Goal: Task Accomplishment & Management: Manage account settings

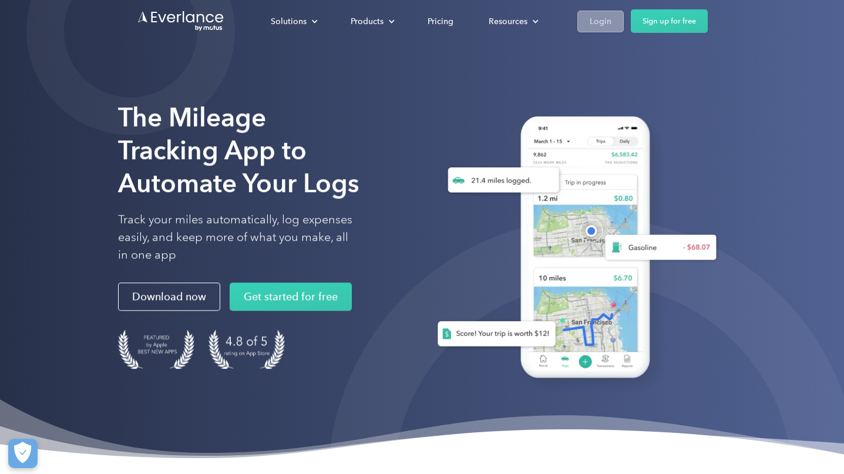
click at [581, 21] on link "Login" at bounding box center [600, 22] width 46 height 22
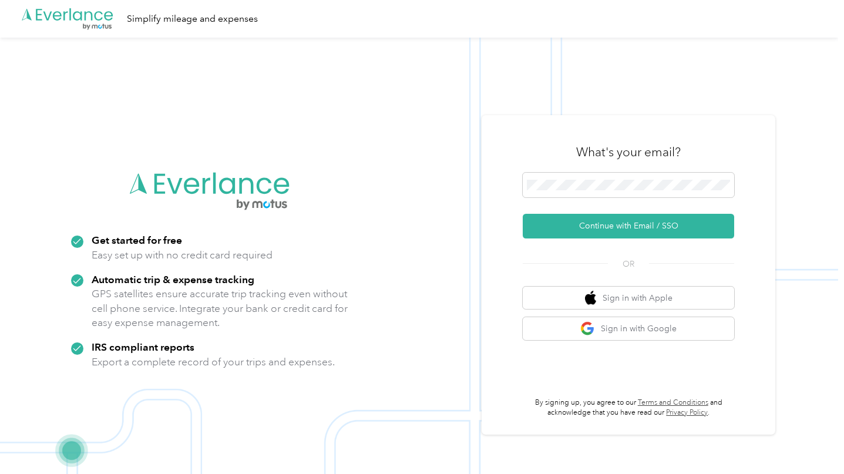
click at [112, 201] on div ".cls-1 { fill: #00adee; } .cls-2 { fill: #fff; } .cls-3 { fill: #707372; } .cls…" at bounding box center [210, 274] width 294 height 225
click at [601, 231] on button "Continue with Email / SSO" at bounding box center [627, 226] width 211 height 25
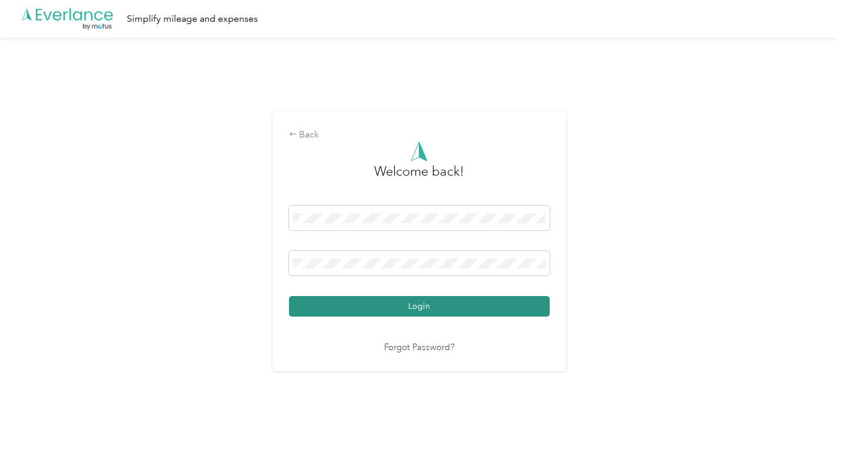
click at [421, 308] on button "Login" at bounding box center [419, 306] width 261 height 21
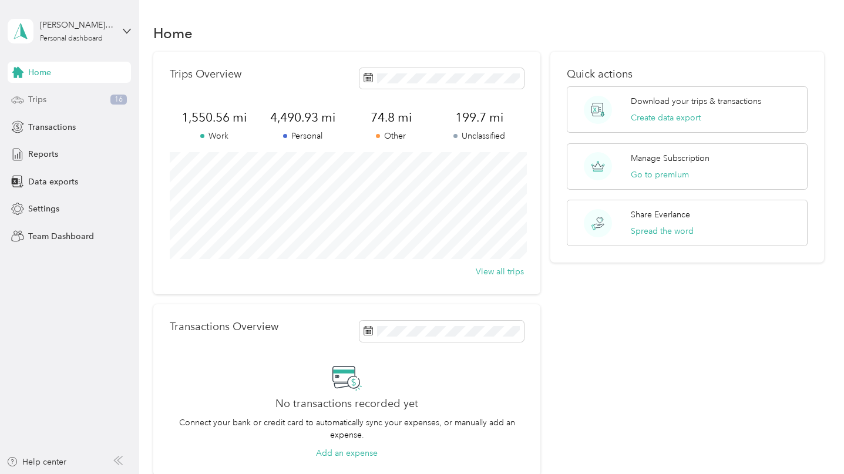
click at [28, 95] on span "Trips" at bounding box center [37, 99] width 18 height 12
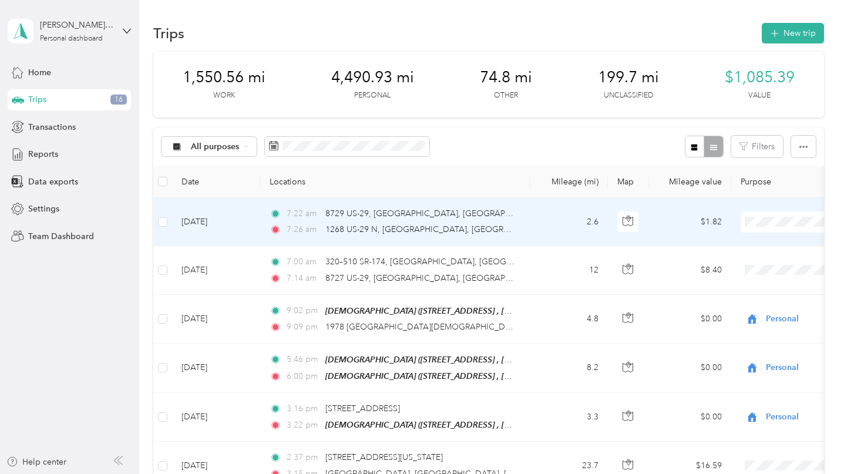
click at [157, 222] on td at bounding box center [162, 222] width 19 height 48
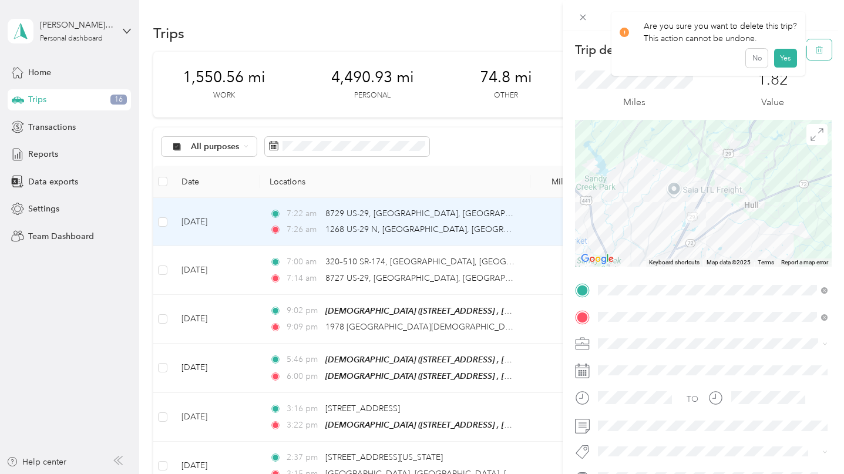
click at [820, 52] on icon "button" at bounding box center [819, 50] width 8 height 8
click at [784, 65] on button "Yes" at bounding box center [784, 64] width 23 height 19
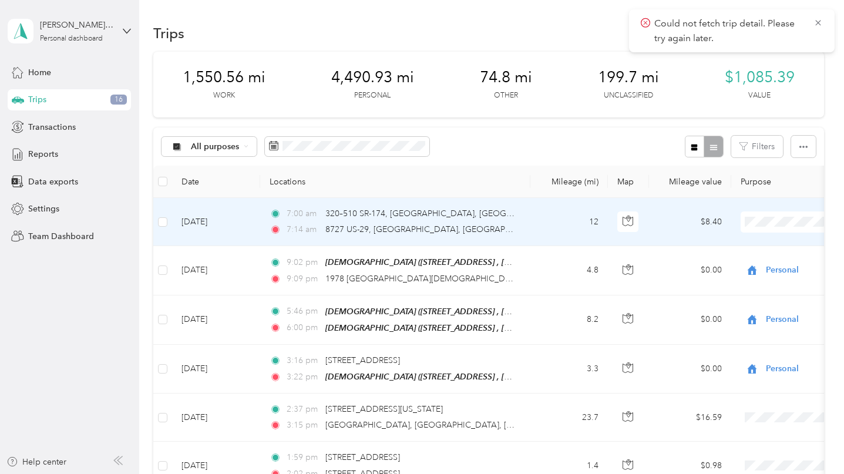
click at [475, 220] on div "7:00 am 320–510 SR-174, [GEOGRAPHIC_DATA], [GEOGRAPHIC_DATA] 7:14 am 8727 US-29…" at bounding box center [392, 221] width 247 height 29
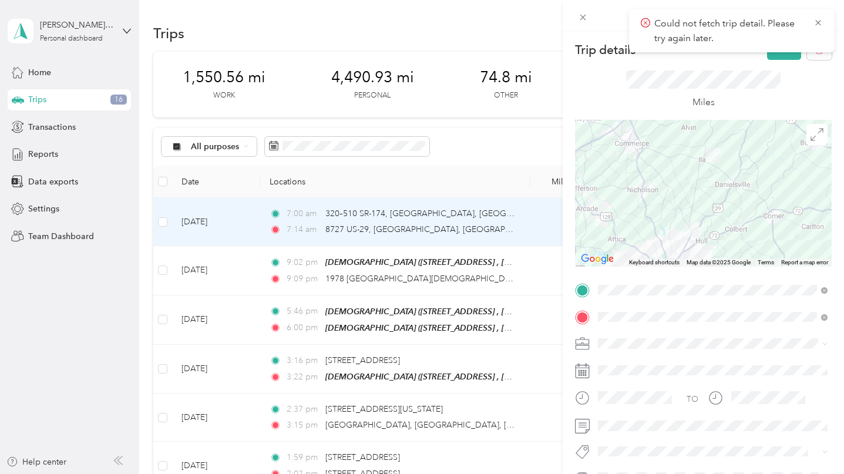
click at [566, 301] on form "Trip details Save This trip cannot be edited because it is either under review,…" at bounding box center [702, 288] width 281 height 498
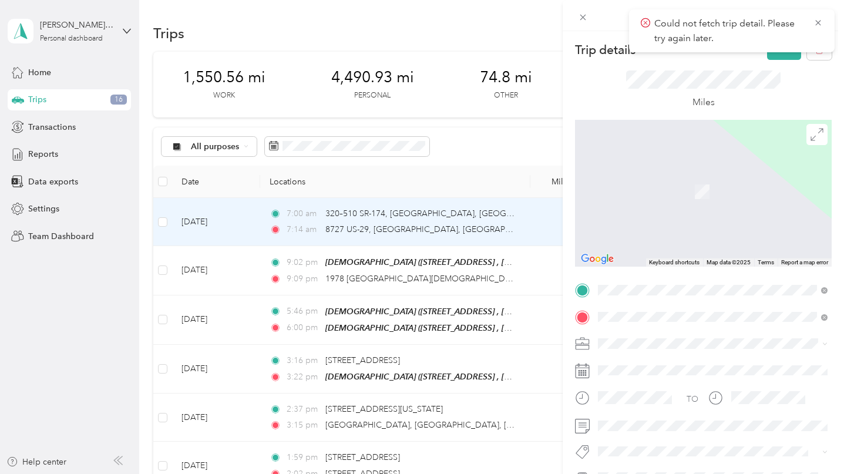
click at [700, 179] on span "[STREET_ADDRESS][US_STATE]" at bounding box center [678, 173] width 117 height 11
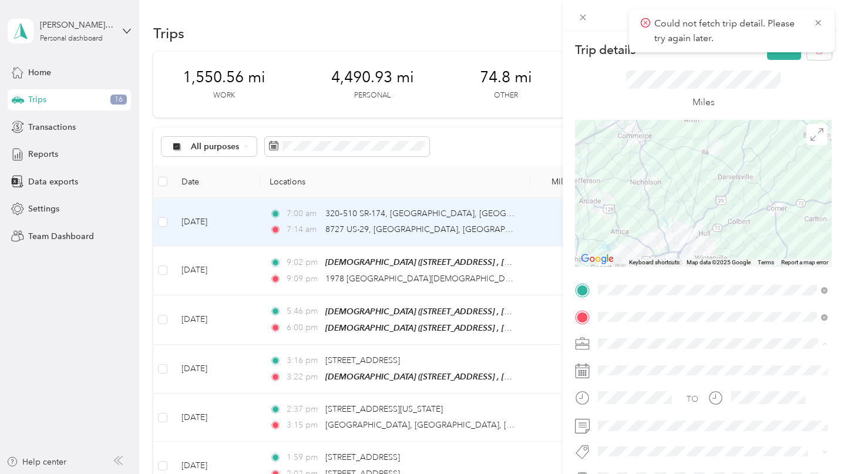
click at [636, 247] on ol "Work Personal FCA [GEOGRAPHIC_DATA][DEMOGRAPHIC_DATA] [PERSON_NAME][DEMOGRAPHIC…" at bounding box center [712, 250] width 238 height 164
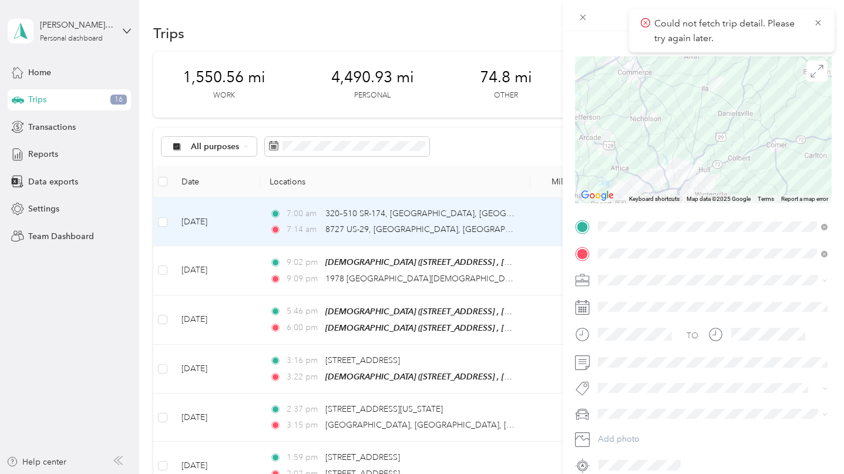
scroll to position [65, 0]
click at [632, 362] on li "[GEOGRAPHIC_DATA][DEMOGRAPHIC_DATA]" at bounding box center [712, 361] width 238 height 21
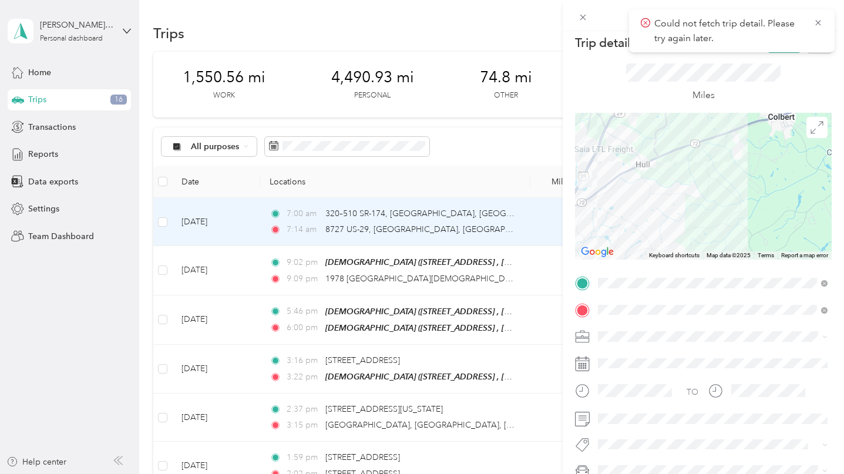
scroll to position [0, 0]
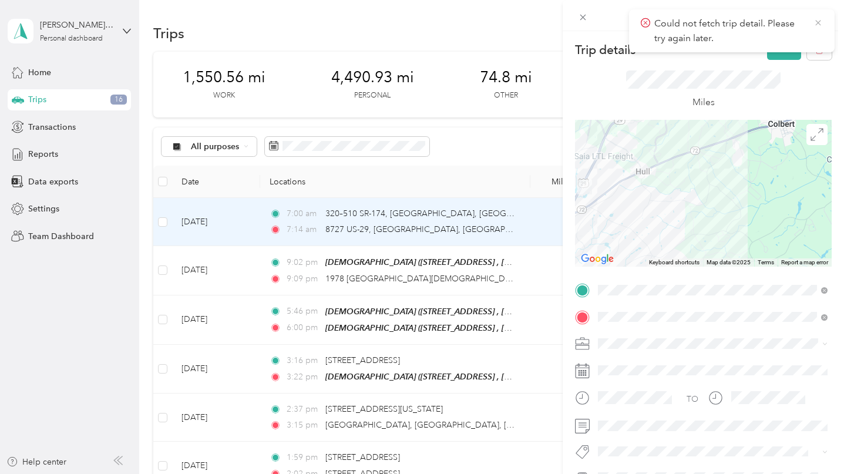
click at [819, 22] on icon at bounding box center [817, 23] width 9 height 11
click at [787, 48] on button "Save" at bounding box center [784, 49] width 34 height 21
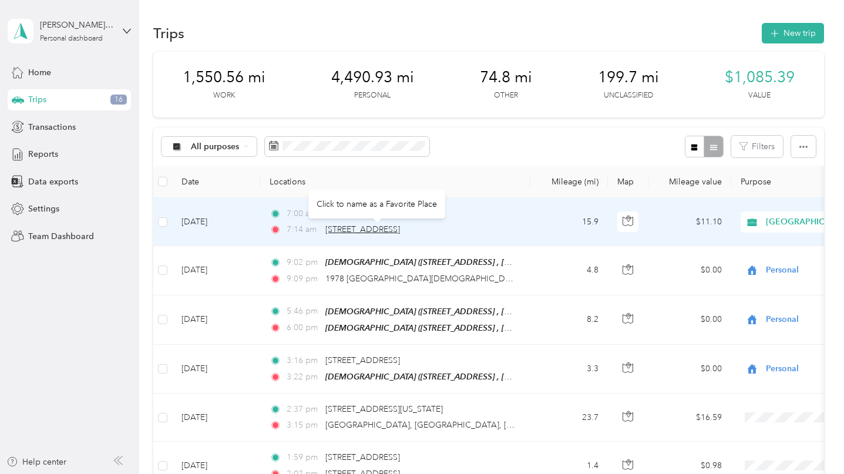
click at [358, 226] on span "[STREET_ADDRESS]" at bounding box center [362, 229] width 75 height 10
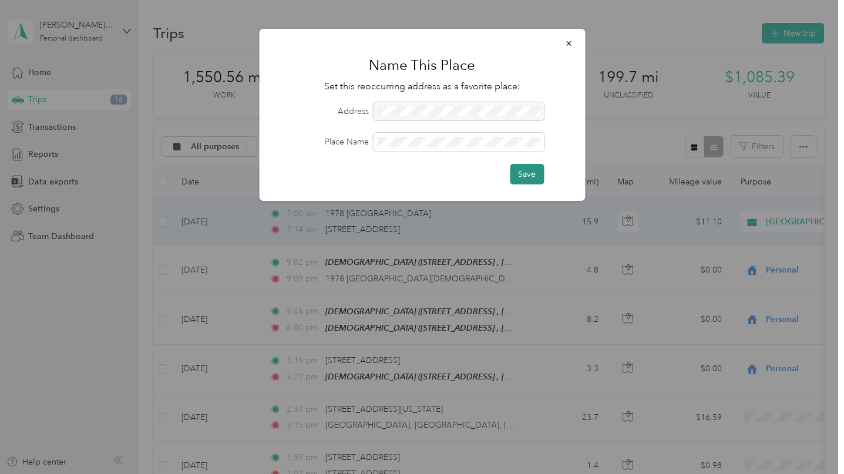
click at [520, 170] on button "Save" at bounding box center [527, 174] width 34 height 21
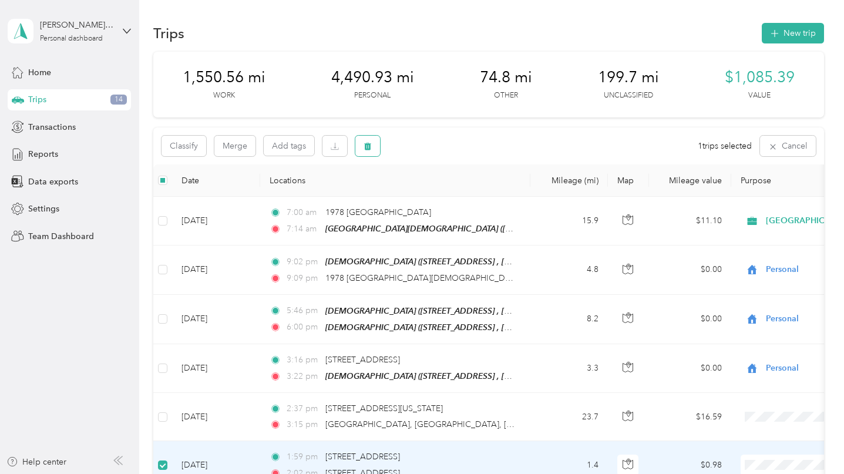
click at [372, 140] on button "button" at bounding box center [367, 146] width 25 height 21
click at [448, 198] on button "Yes" at bounding box center [455, 194] width 23 height 19
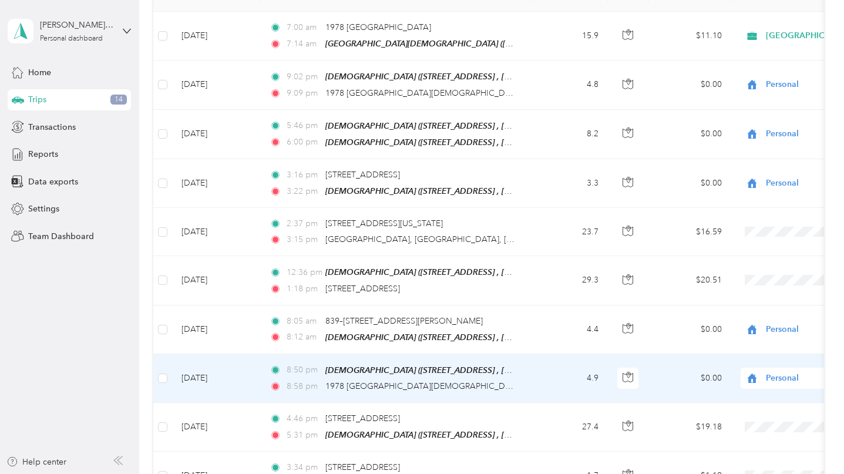
scroll to position [193, 0]
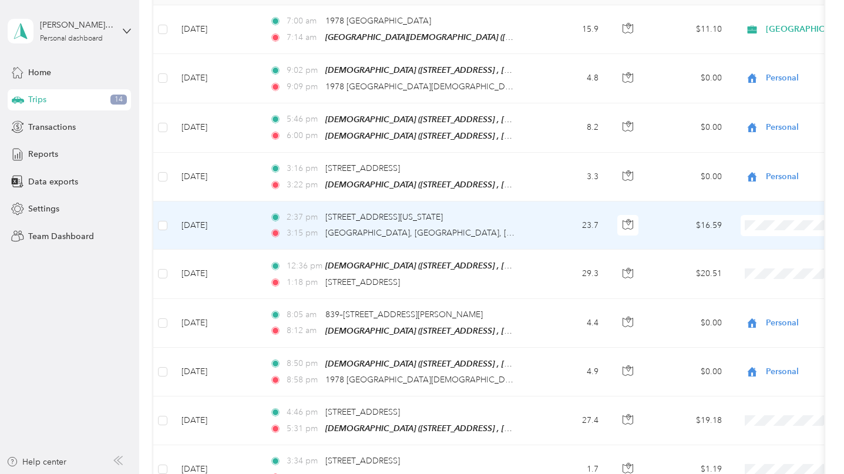
click at [539, 219] on td "23.7" at bounding box center [568, 225] width 77 height 48
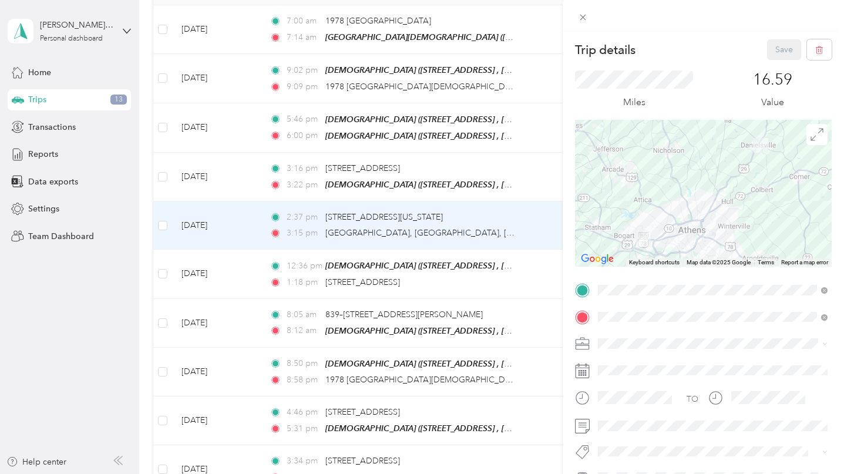
click at [676, 187] on span "[STREET_ADDRESS] , 30633, [GEOGRAPHIC_DATA], [GEOGRAPHIC_DATA], [GEOGRAPHIC_DAT…" at bounding box center [718, 197] width 197 height 22
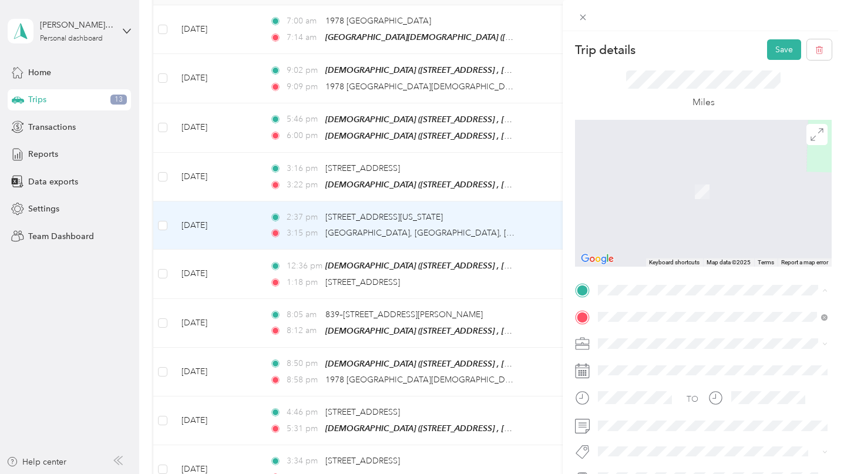
click at [640, 334] on span "[STREET_ADDRESS][US_STATE]" at bounding box center [678, 332] width 117 height 11
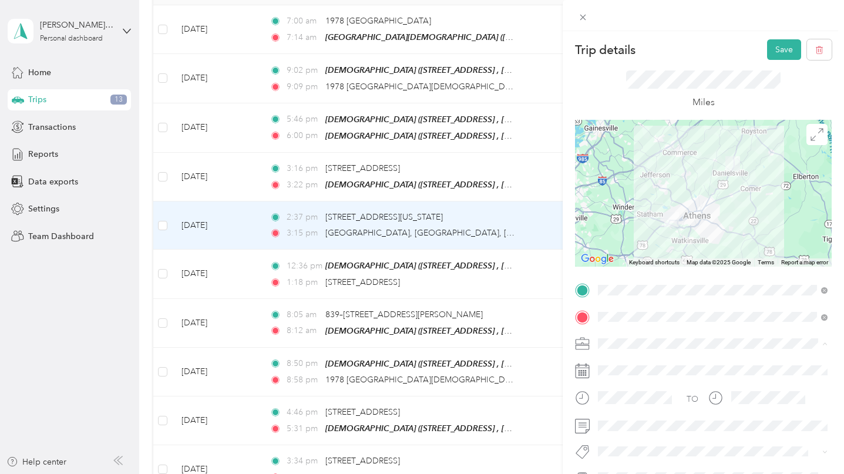
click at [637, 276] on span "[DEMOGRAPHIC_DATA]" at bounding box center [648, 281] width 92 height 10
click at [772, 52] on button "Save" at bounding box center [784, 49] width 34 height 21
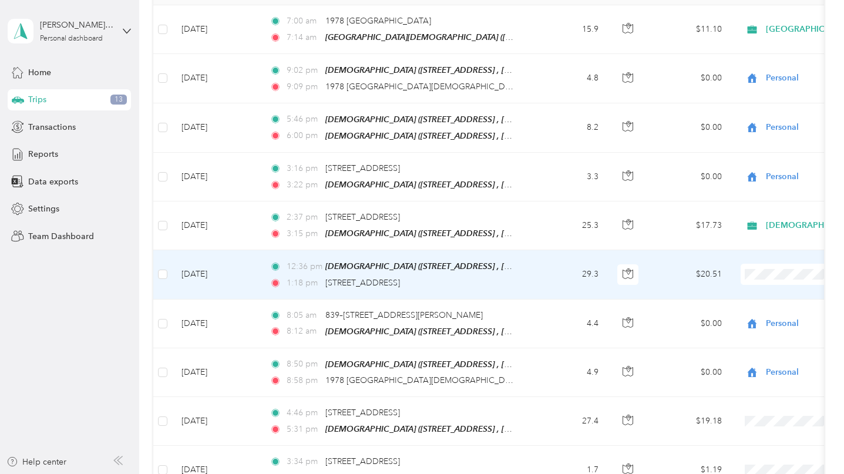
click at [522, 282] on td "12:36 pm [DEMOGRAPHIC_DATA] ([STREET_ADDRESS] , [GEOGRAPHIC_DATA], [GEOGRAPHIC_…" at bounding box center [395, 274] width 270 height 49
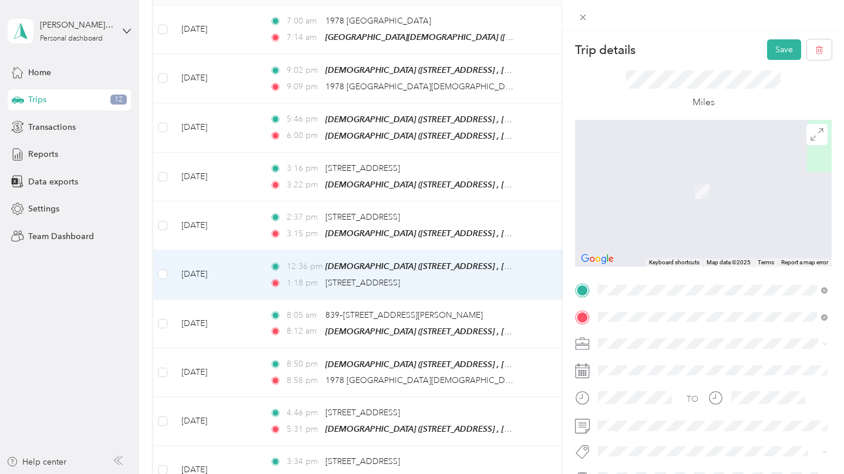
click at [697, 186] on span "[STREET_ADDRESS][US_STATE]" at bounding box center [678, 186] width 117 height 11
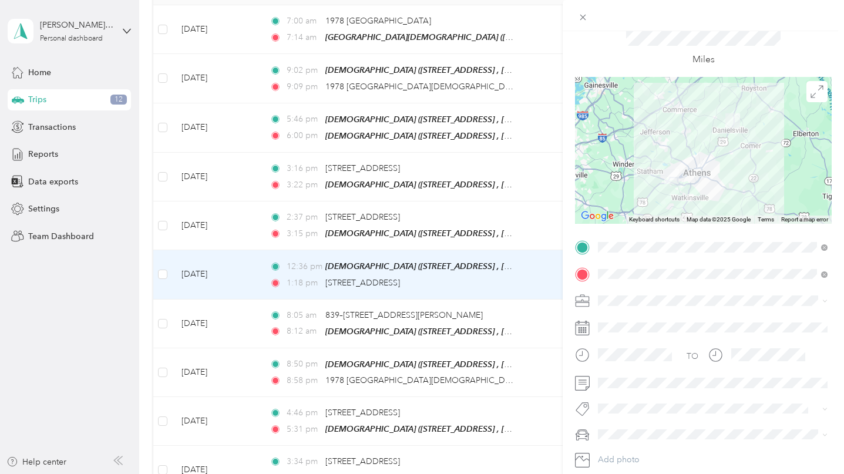
scroll to position [56, 0]
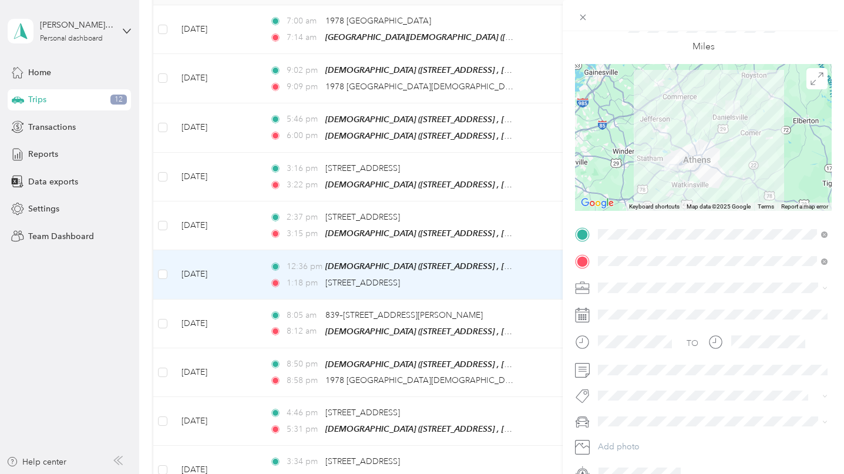
click at [625, 412] on div "[DEMOGRAPHIC_DATA]" at bounding box center [712, 410] width 221 height 12
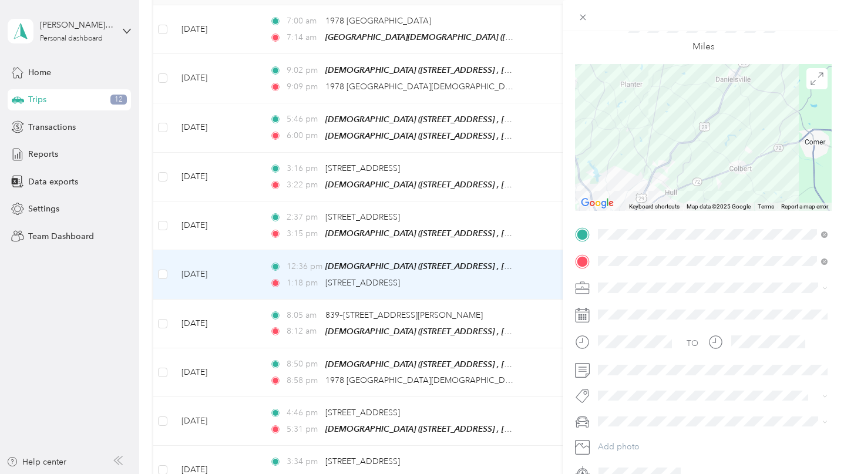
scroll to position [0, 0]
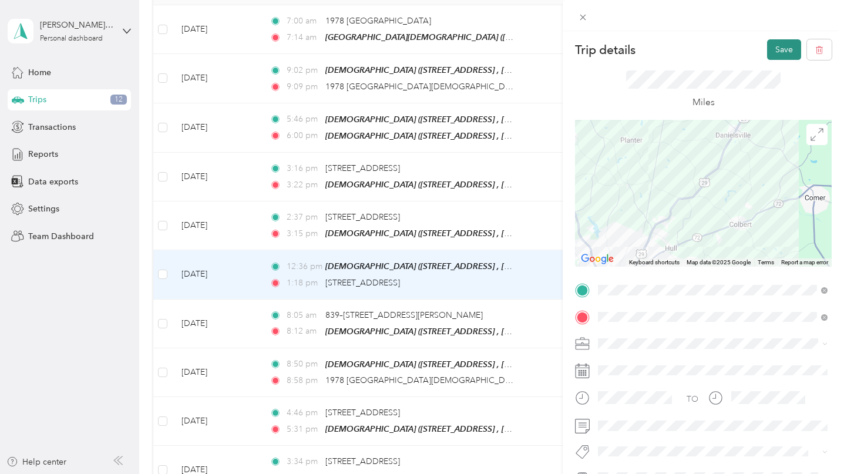
click at [784, 50] on button "Save" at bounding box center [784, 49] width 34 height 21
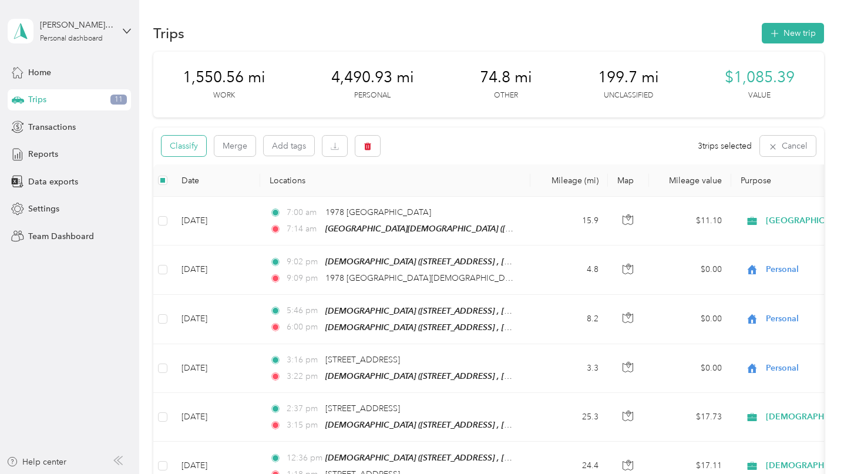
click at [188, 147] on button "Classify" at bounding box center [183, 146] width 45 height 21
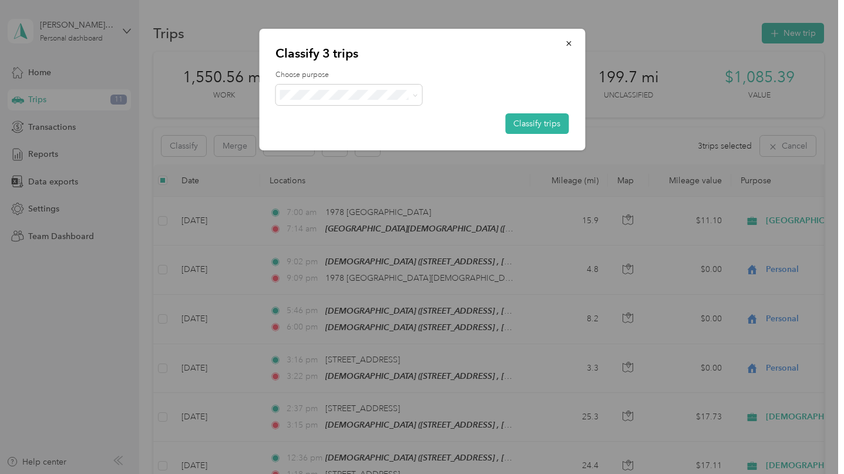
click at [315, 139] on li "Personal" at bounding box center [385, 135] width 220 height 21
click at [531, 124] on button "Classify trips" at bounding box center [536, 123] width 63 height 21
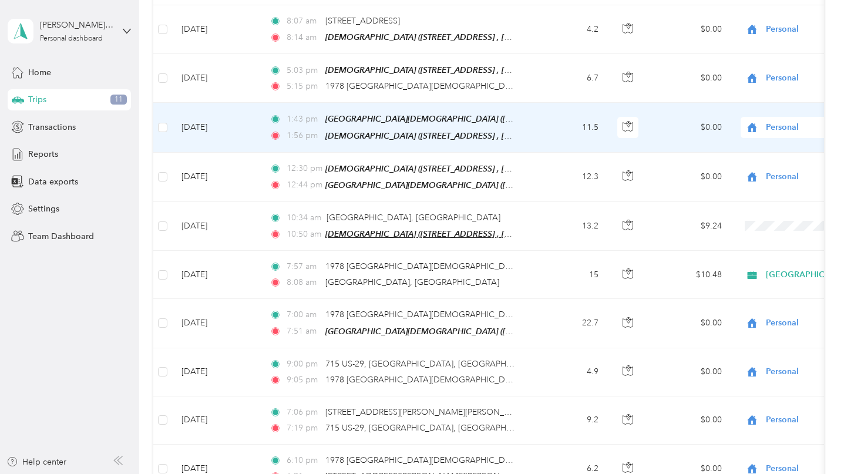
scroll to position [730, 0]
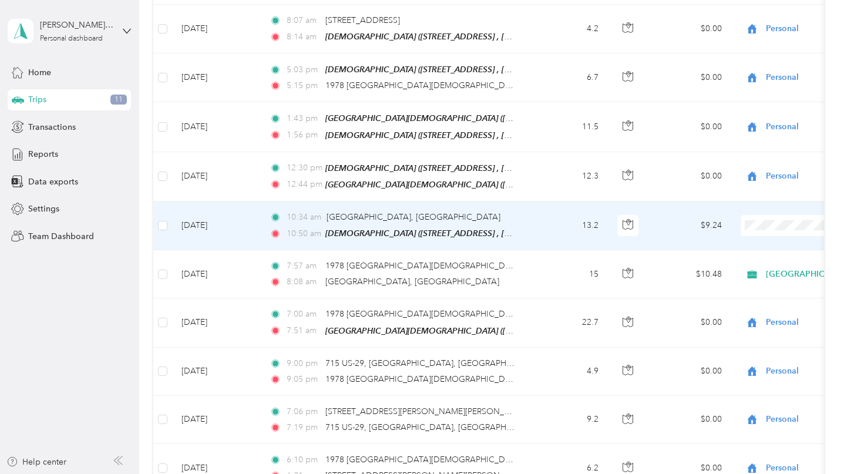
click at [507, 215] on div "10:34 am [GEOGRAPHIC_DATA], [GEOGRAPHIC_DATA]" at bounding box center [392, 217] width 247 height 13
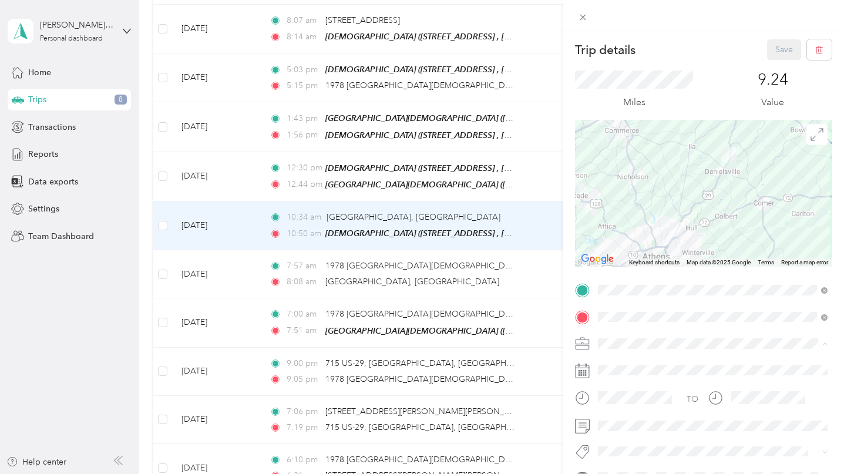
click at [622, 196] on span "Personal" at bounding box center [617, 199] width 31 height 10
click at [784, 50] on button "Save" at bounding box center [784, 49] width 34 height 21
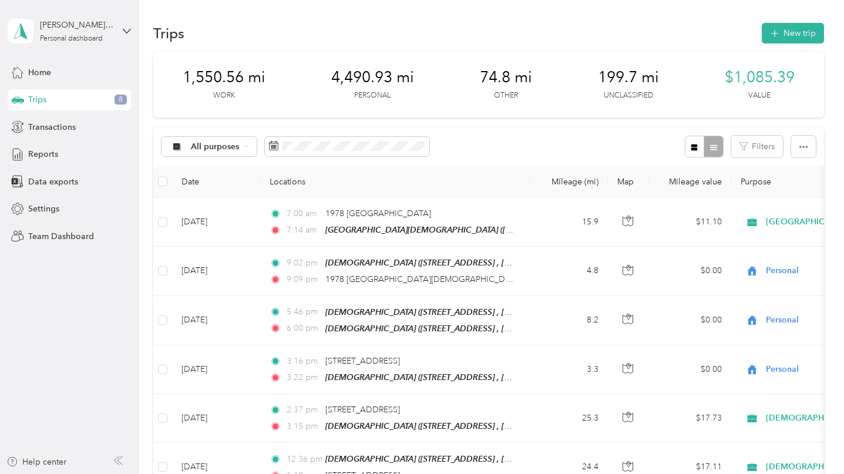
click at [102, 97] on div "Trips 8" at bounding box center [69, 99] width 123 height 21
click at [208, 147] on span "All purposes" at bounding box center [215, 147] width 49 height 8
click at [201, 194] on li "Unclassified" at bounding box center [272, 188] width 220 height 21
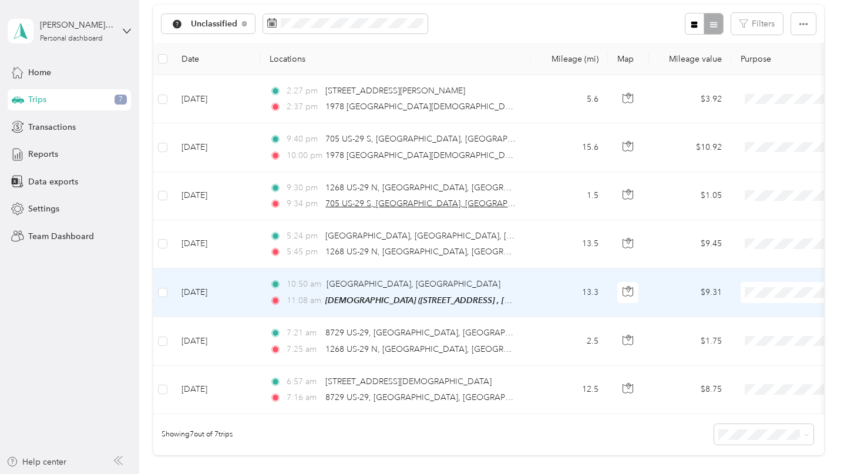
scroll to position [100, 0]
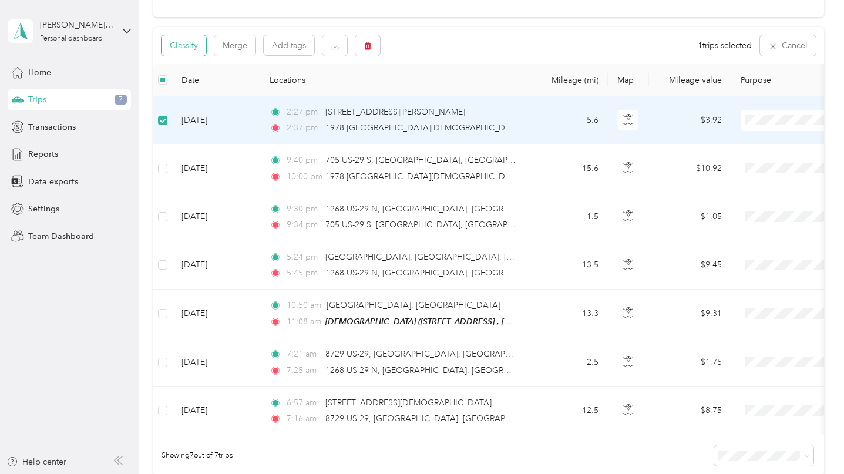
click at [204, 45] on button "Classify" at bounding box center [183, 45] width 45 height 21
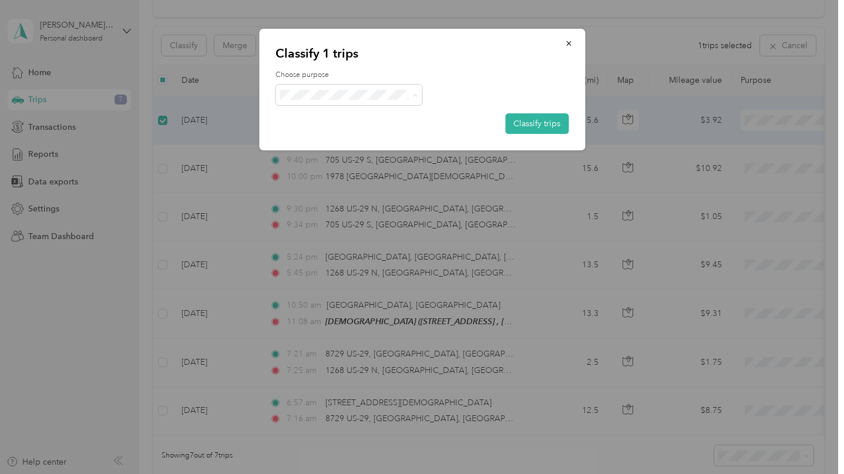
click at [328, 136] on span "Personal" at bounding box center [389, 137] width 169 height 12
click at [528, 122] on button "Classify trips" at bounding box center [536, 123] width 63 height 21
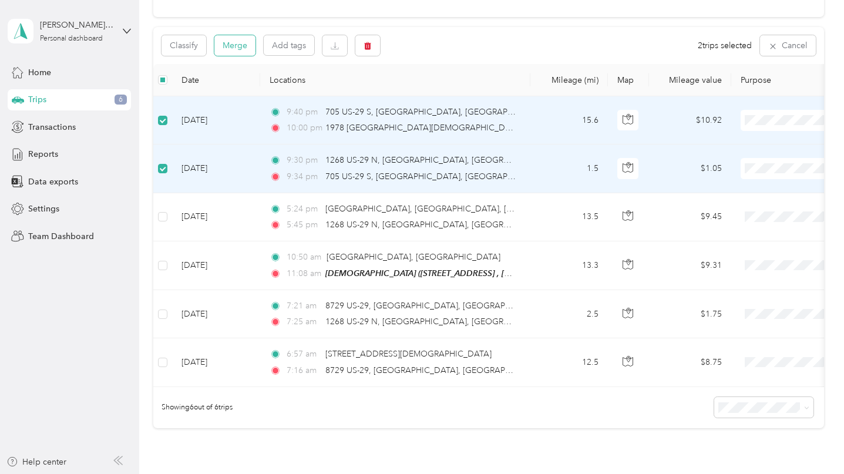
click at [239, 46] on button "Merge" at bounding box center [234, 45] width 41 height 21
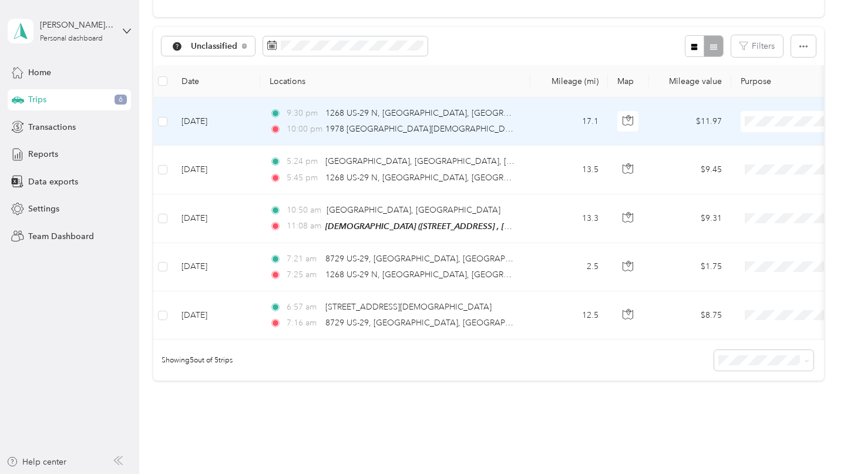
click at [471, 110] on div "9:30 pm 1268 US-29 N, [GEOGRAPHIC_DATA], [GEOGRAPHIC_DATA]" at bounding box center [392, 113] width 247 height 13
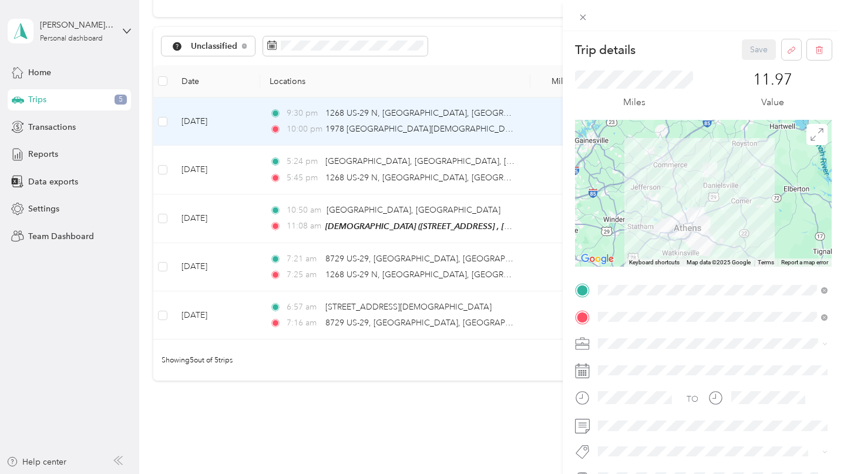
click at [660, 355] on span "[STREET_ADDRESS][US_STATE]" at bounding box center [678, 350] width 117 height 10
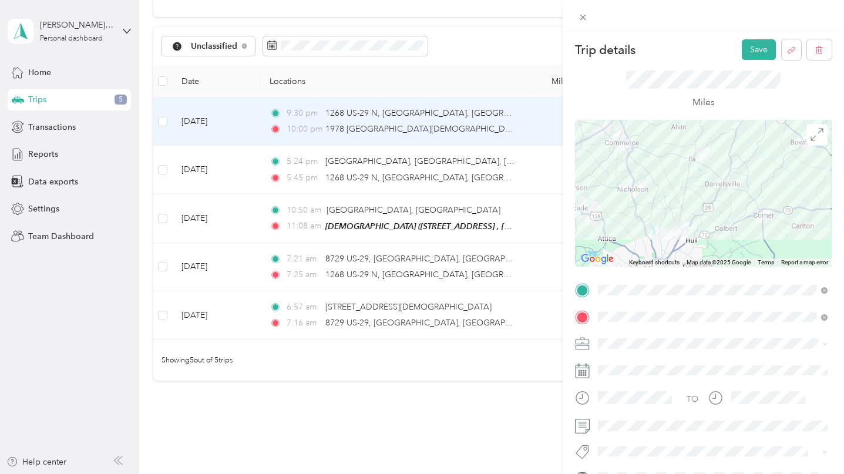
click at [686, 181] on div at bounding box center [703, 193] width 257 height 147
click at [650, 239] on span "[GEOGRAPHIC_DATA][DEMOGRAPHIC_DATA]" at bounding box center [690, 240] width 176 height 10
click at [752, 53] on button "Save" at bounding box center [758, 49] width 34 height 21
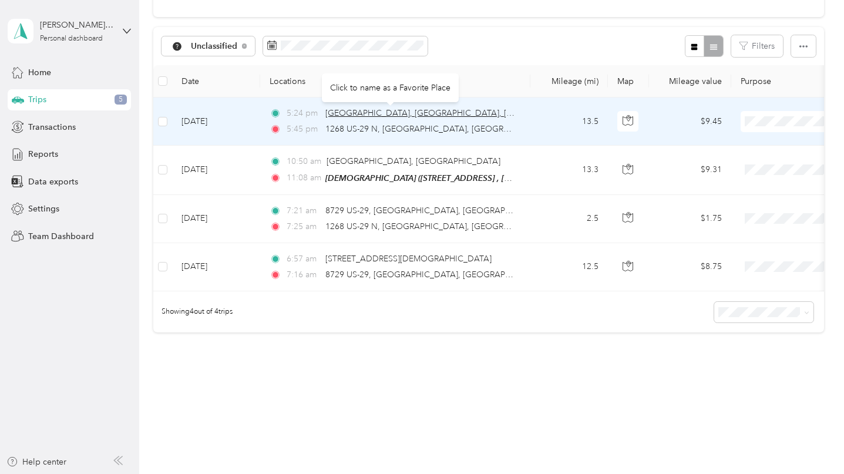
click at [393, 113] on span "[GEOGRAPHIC_DATA], [GEOGRAPHIC_DATA], [GEOGRAPHIC_DATA]" at bounding box center [456, 113] width 263 height 10
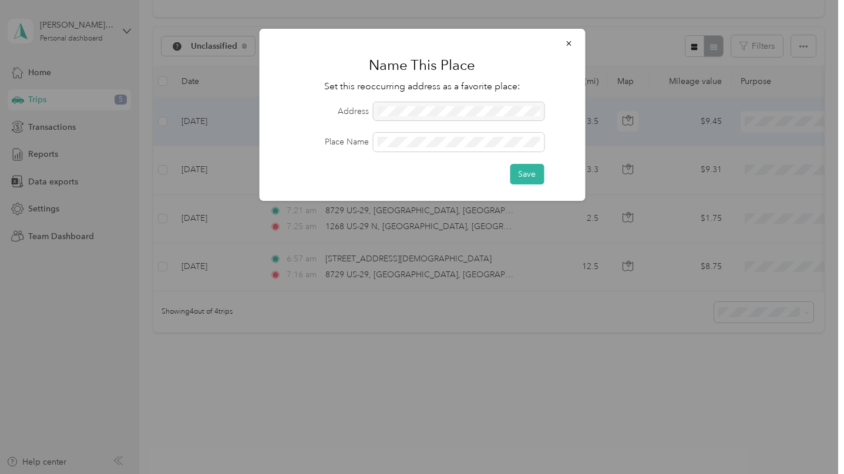
click at [413, 106] on div at bounding box center [458, 111] width 171 height 19
click at [567, 40] on icon "button" at bounding box center [568, 43] width 8 height 8
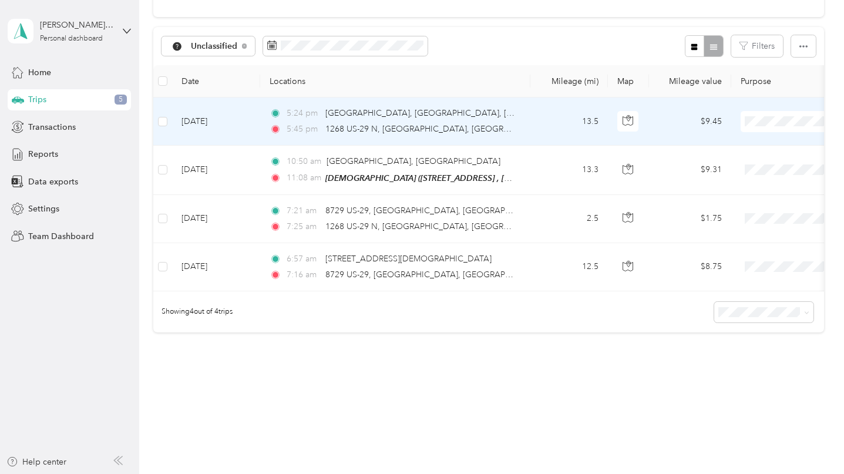
click at [507, 122] on div "5:24 pm [GEOGRAPHIC_DATA], [GEOGRAPHIC_DATA] 5:45 pm 1268 US-29 N, [GEOGRAPHIC_…" at bounding box center [392, 121] width 247 height 29
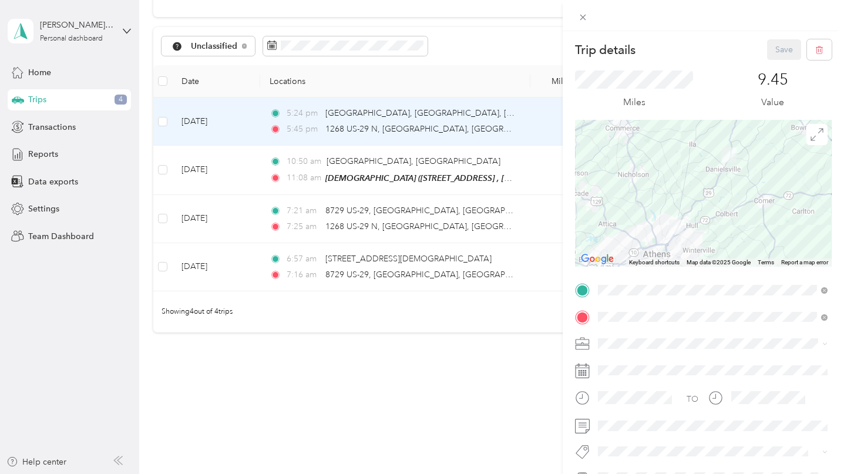
click at [673, 187] on span "[STREET_ADDRESS][US_STATE]" at bounding box center [678, 191] width 117 height 10
click at [686, 339] on div "[DEMOGRAPHIC_DATA] [STREET_ADDRESS] , 30633, [GEOGRAPHIC_DATA], [GEOGRAPHIC_DAT…" at bounding box center [722, 347] width 204 height 37
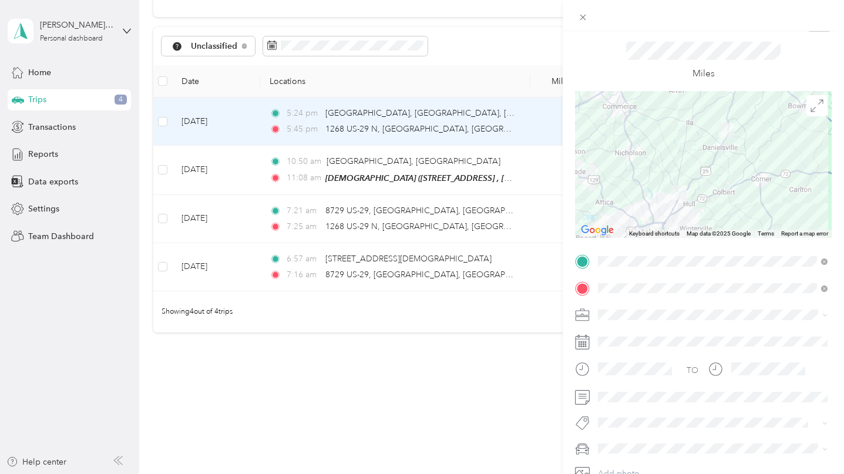
scroll to position [31, 0]
click at [648, 212] on span "[GEOGRAPHIC_DATA][DEMOGRAPHIC_DATA]" at bounding box center [690, 210] width 176 height 10
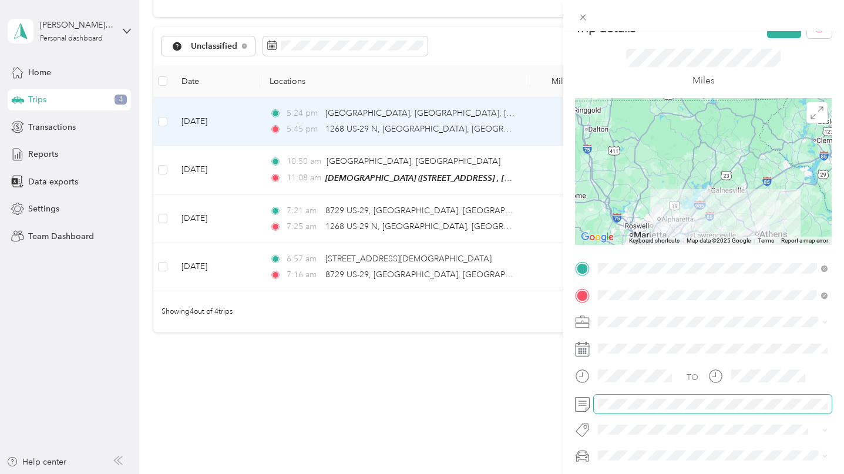
scroll to position [0, 0]
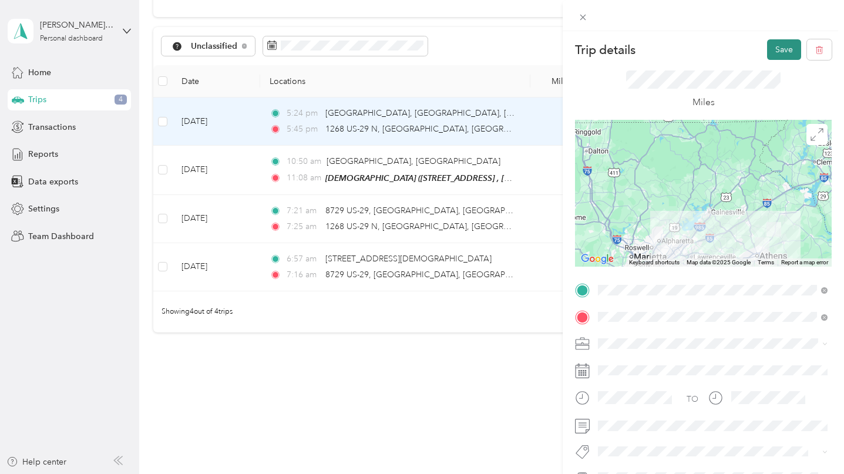
click at [776, 49] on button "Save" at bounding box center [784, 49] width 34 height 21
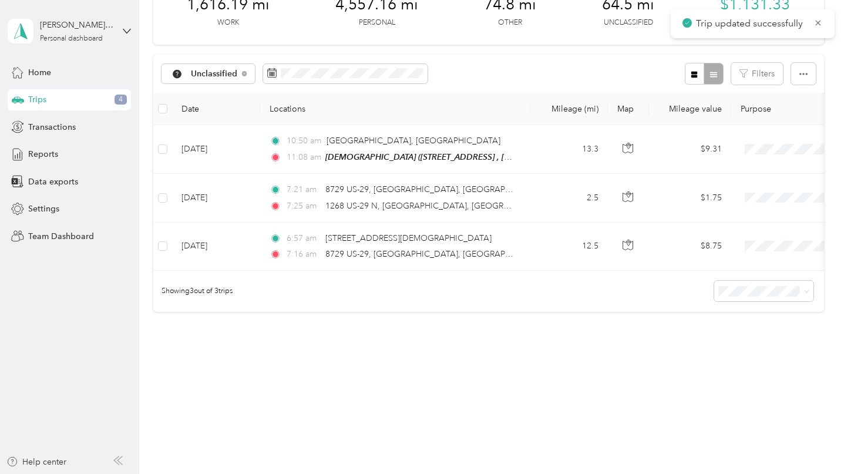
scroll to position [73, 0]
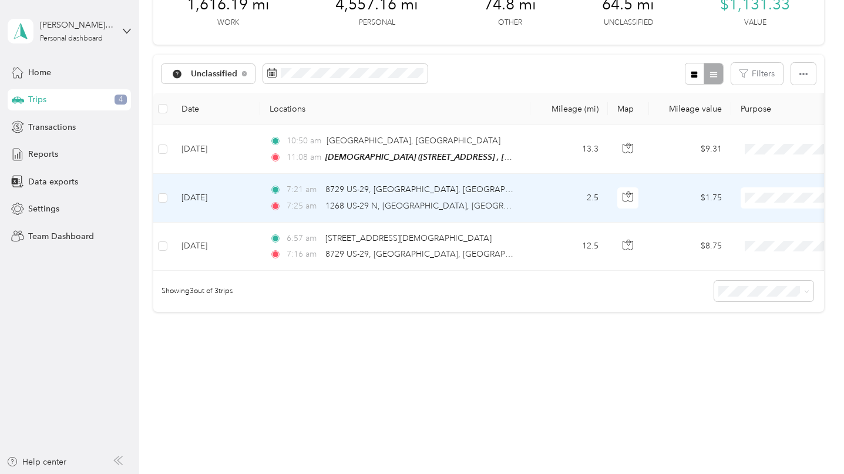
click at [446, 185] on div "7:21 am 8729 US-29, [GEOGRAPHIC_DATA], [GEOGRAPHIC_DATA]" at bounding box center [392, 189] width 247 height 13
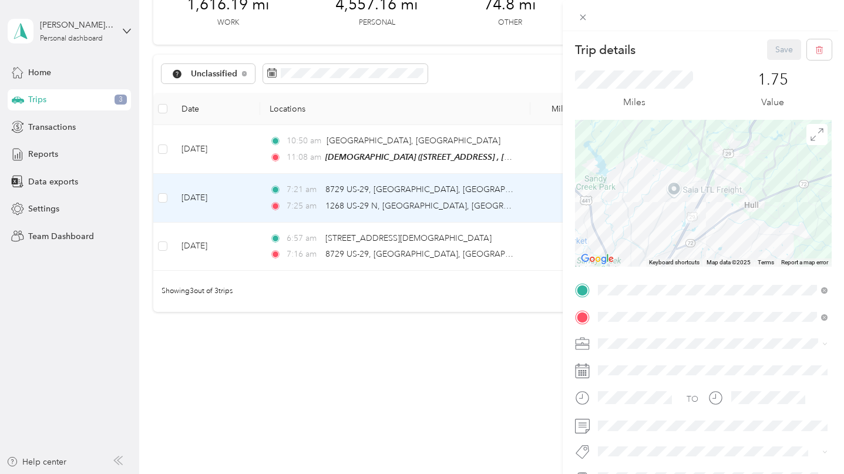
click at [657, 184] on div "[GEOGRAPHIC_DATA][DEMOGRAPHIC_DATA] [STREET_ADDRESS][US_STATE]" at bounding box center [711, 185] width 183 height 25
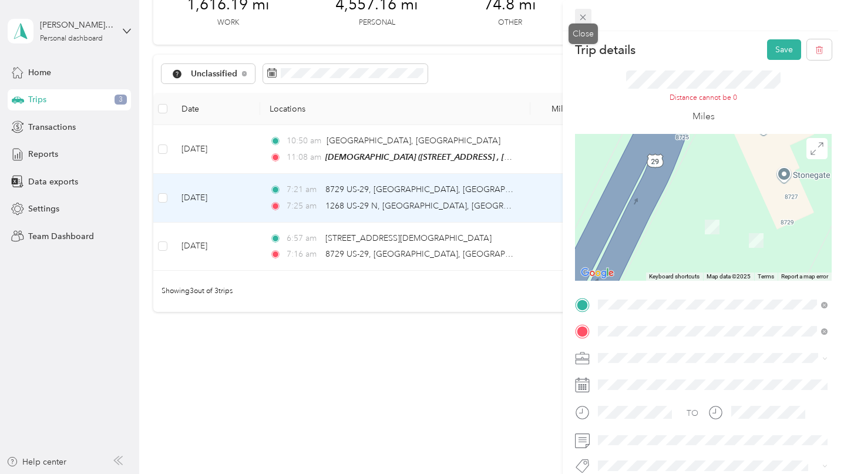
click at [584, 15] on icon at bounding box center [583, 18] width 6 height 6
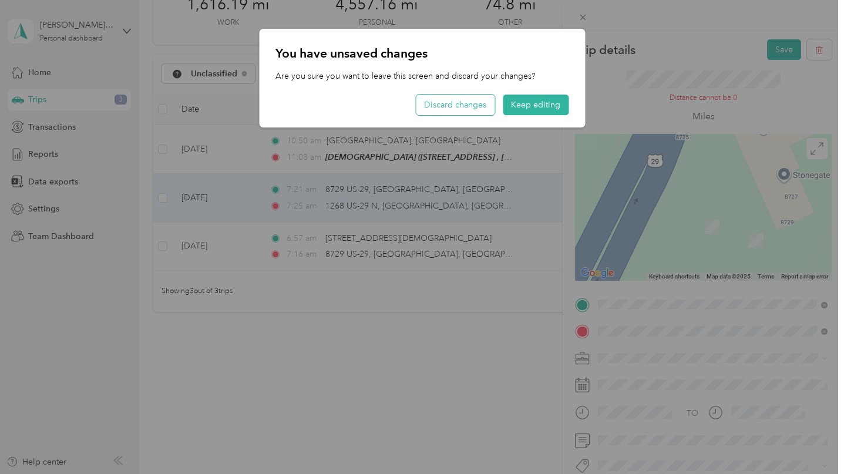
click at [454, 110] on button "Discard changes" at bounding box center [455, 105] width 79 height 21
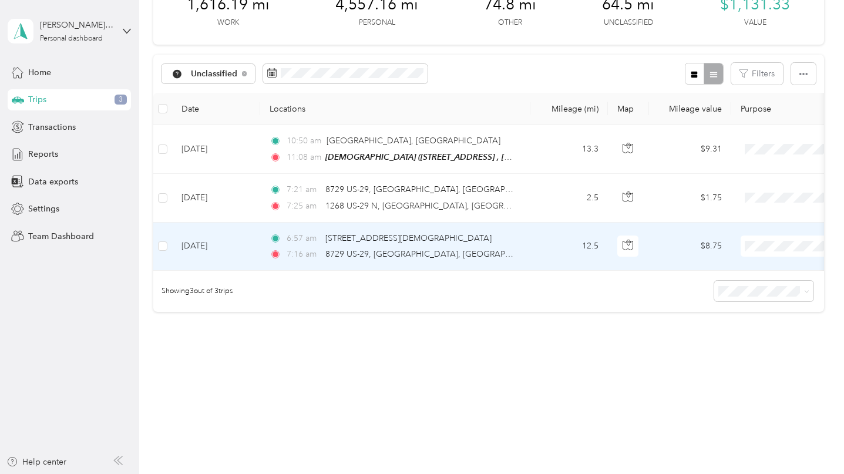
click at [436, 255] on div "7:16 am 8729 US-29, [GEOGRAPHIC_DATA], [GEOGRAPHIC_DATA]" at bounding box center [392, 254] width 247 height 13
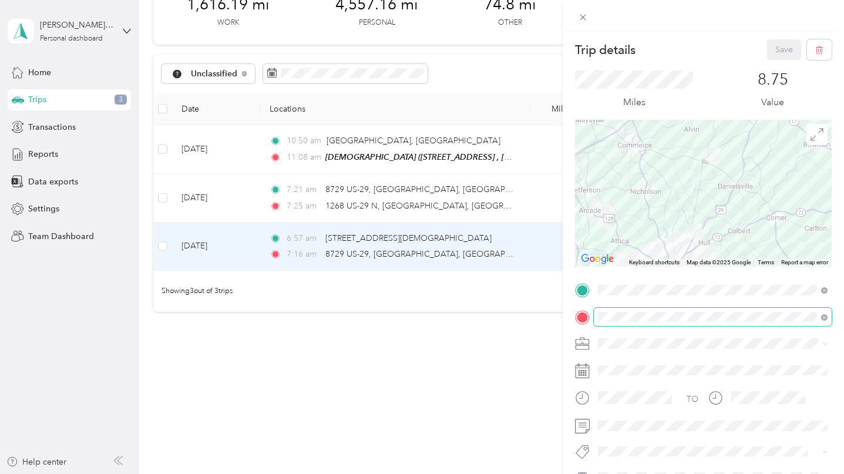
click at [661, 308] on span at bounding box center [712, 317] width 238 height 19
click at [657, 311] on span at bounding box center [712, 317] width 238 height 19
click at [686, 180] on strong "[GEOGRAPHIC_DATA][DEMOGRAPHIC_DATA]" at bounding box center [711, 178] width 183 height 11
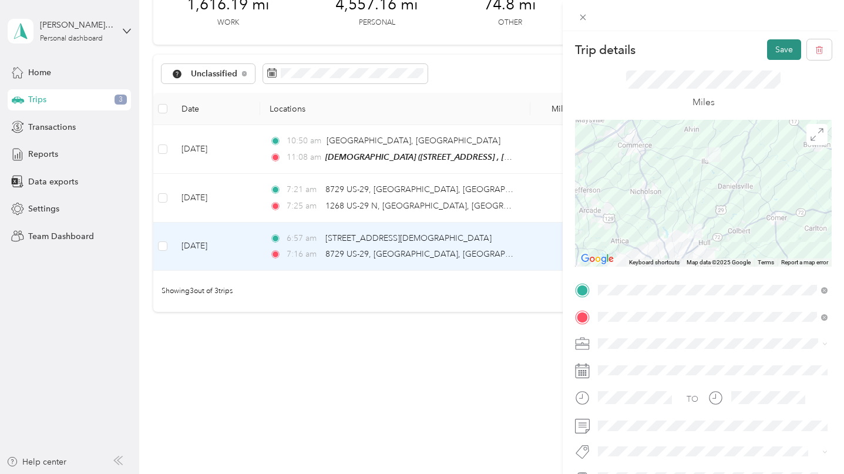
click at [780, 50] on button "Save" at bounding box center [784, 49] width 34 height 21
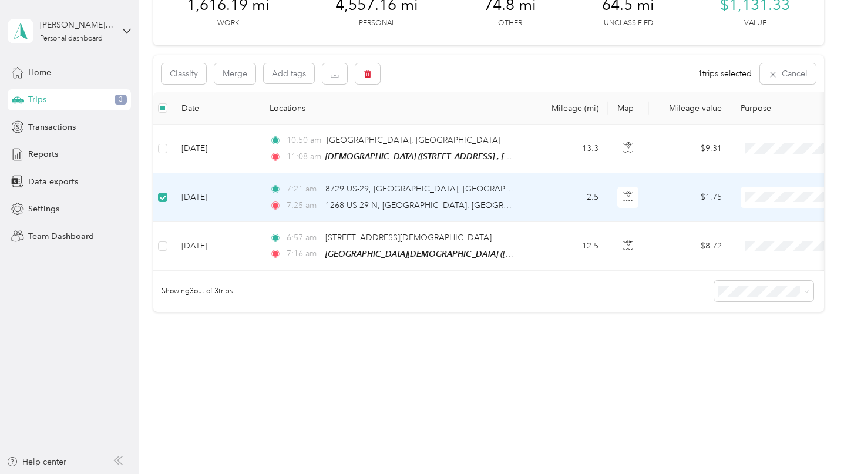
scroll to position [72, 0]
click at [377, 74] on button "button" at bounding box center [367, 74] width 25 height 21
click at [449, 128] on button "Yes" at bounding box center [455, 123] width 23 height 19
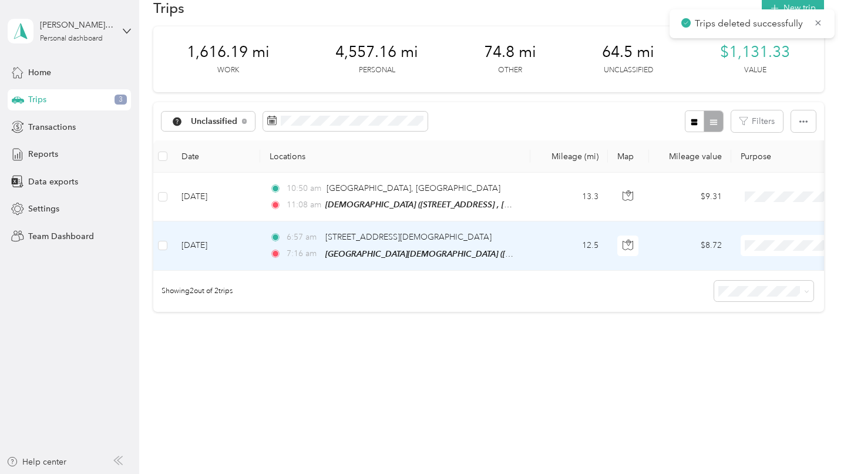
scroll to position [25, 0]
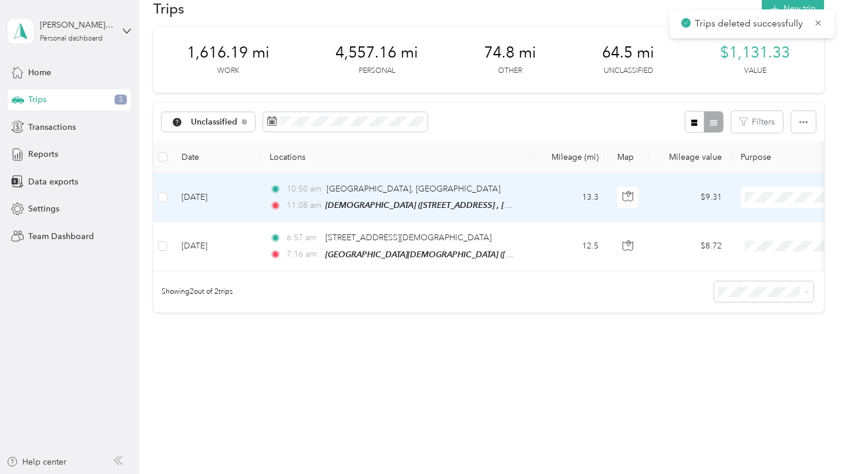
click at [400, 180] on td "10:50 am [GEOGRAPHIC_DATA], [GEOGRAPHIC_DATA] 11:08 am [DEMOGRAPHIC_DATA] (2411…" at bounding box center [395, 197] width 270 height 49
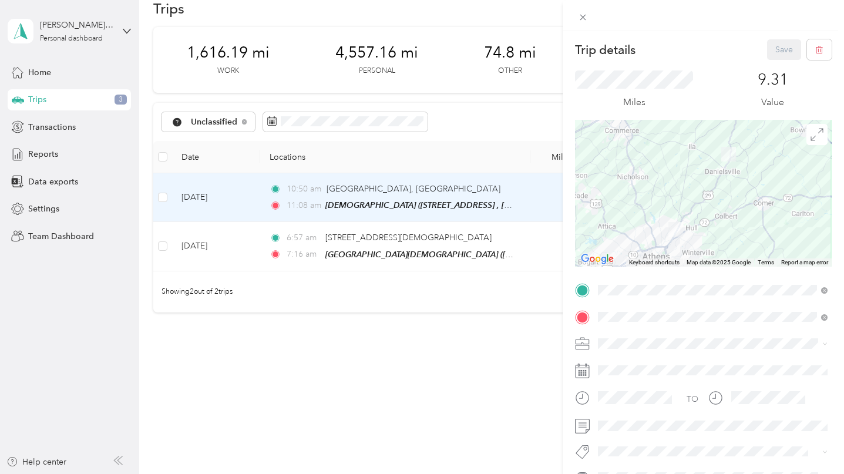
click at [670, 330] on strong "[GEOGRAPHIC_DATA][DEMOGRAPHIC_DATA]" at bounding box center [711, 335] width 183 height 11
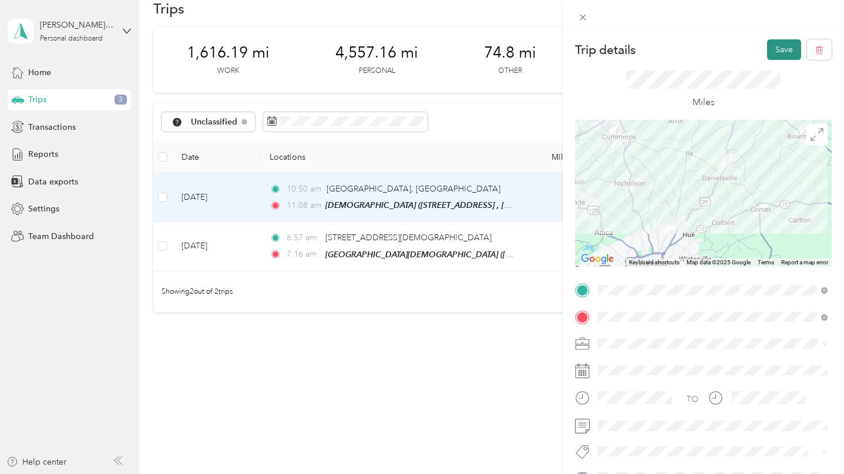
click at [786, 45] on button "Save" at bounding box center [784, 49] width 34 height 21
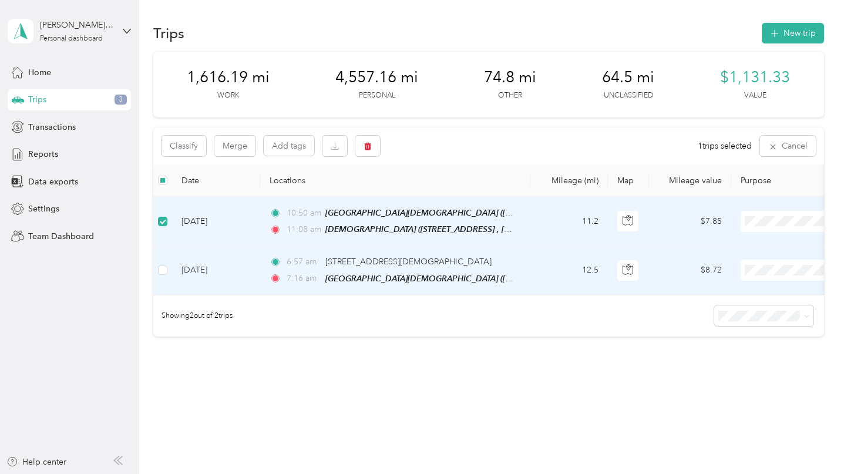
click at [163, 262] on td at bounding box center [162, 270] width 19 height 49
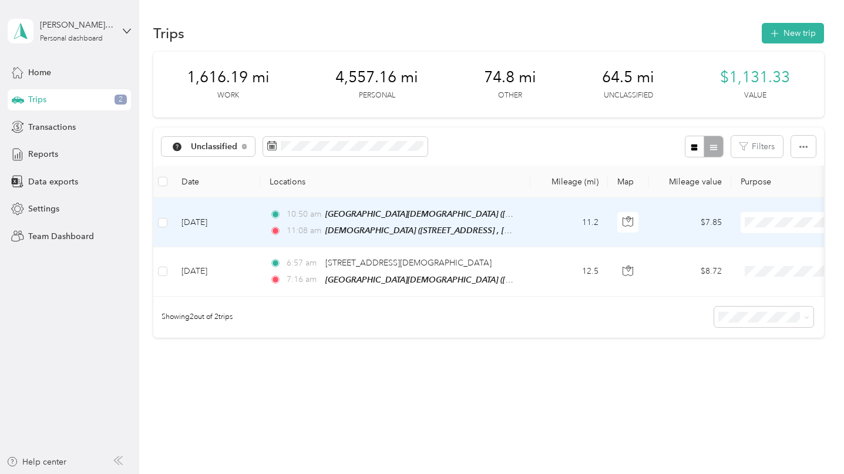
click at [534, 218] on td "11.2" at bounding box center [568, 222] width 77 height 49
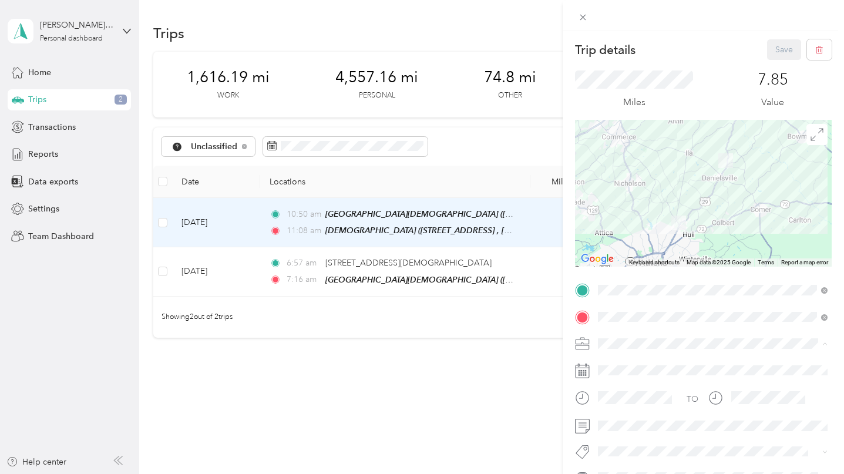
click at [663, 242] on li "[GEOGRAPHIC_DATA][DEMOGRAPHIC_DATA]" at bounding box center [712, 240] width 238 height 21
click at [782, 54] on button "Save" at bounding box center [784, 49] width 34 height 21
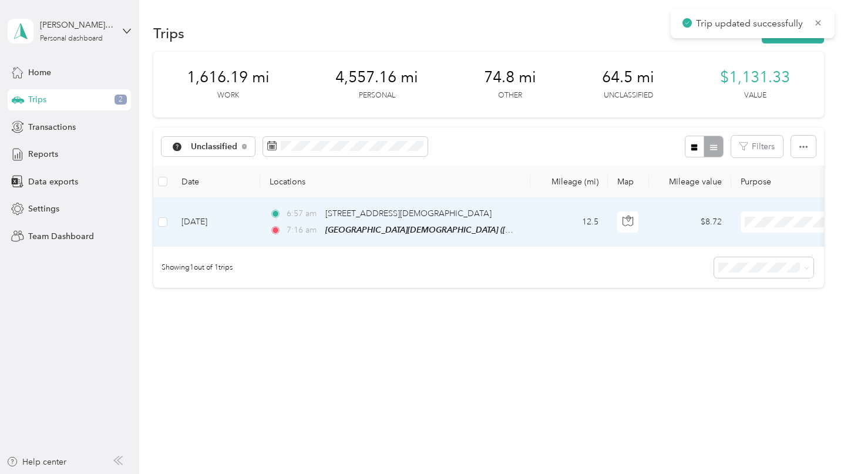
click at [527, 212] on td "6:57 am 2311–[STREET_ADDRESS] 7:16 am [GEOGRAPHIC_DATA][DEMOGRAPHIC_DATA] ([STR…" at bounding box center [395, 222] width 270 height 49
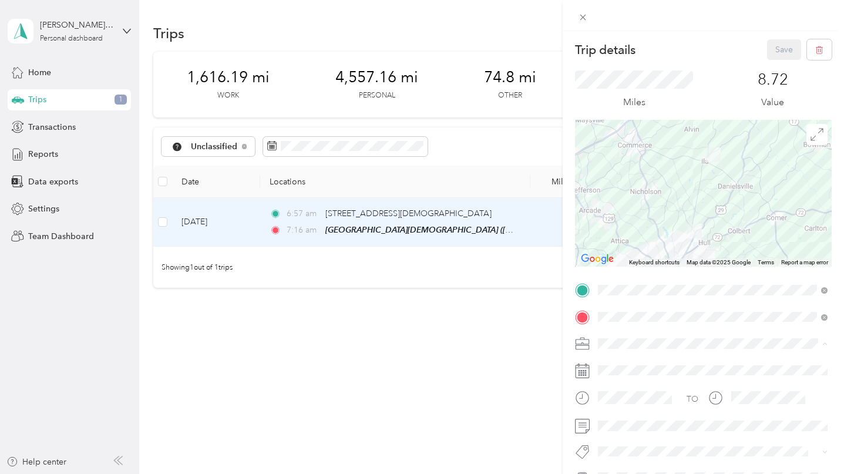
click at [653, 241] on div "[GEOGRAPHIC_DATA][DEMOGRAPHIC_DATA]" at bounding box center [712, 240] width 221 height 12
click at [775, 46] on button "Save" at bounding box center [784, 49] width 34 height 21
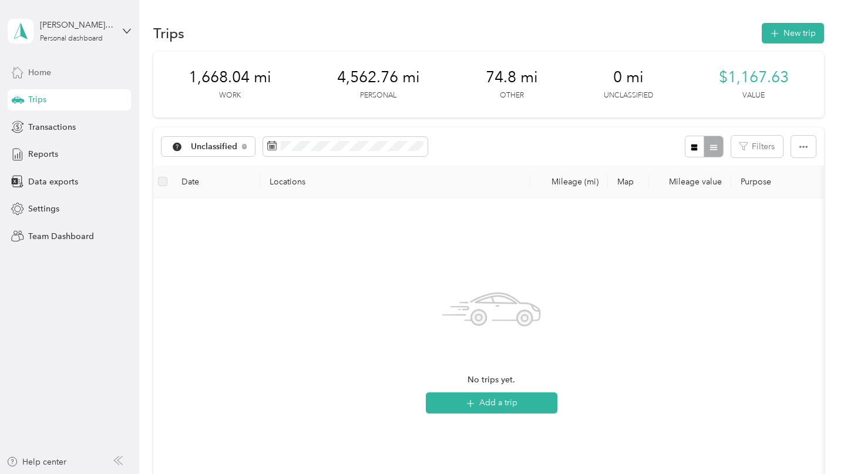
click at [50, 75] on span "Home" at bounding box center [39, 72] width 23 height 12
